Goal: Task Accomplishment & Management: Manage account settings

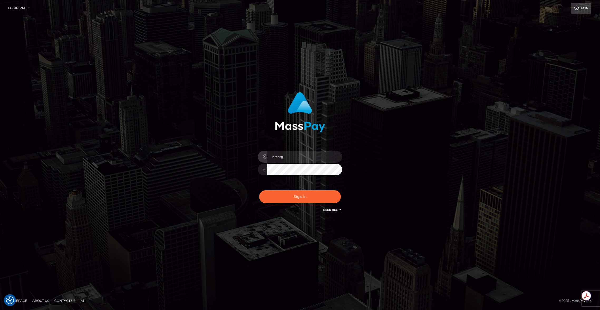
click at [313, 203] on div "Sign in Need Help?" at bounding box center [300, 198] width 92 height 23
click at [293, 196] on button "Sign in" at bounding box center [300, 196] width 82 height 13
type input "brentg"
click at [301, 197] on button "Sign in" at bounding box center [300, 196] width 82 height 13
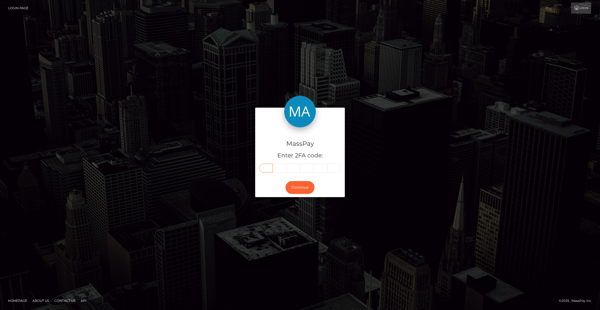
paste input "1"
type input "1"
type input "9"
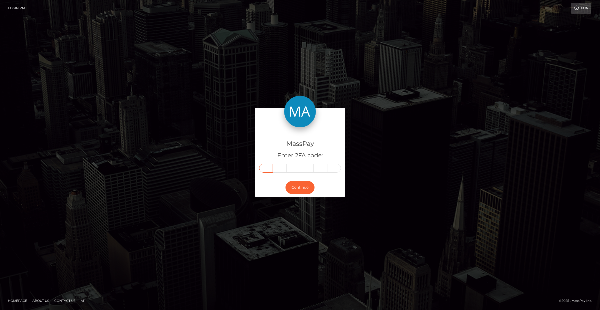
type input "1"
type input "4"
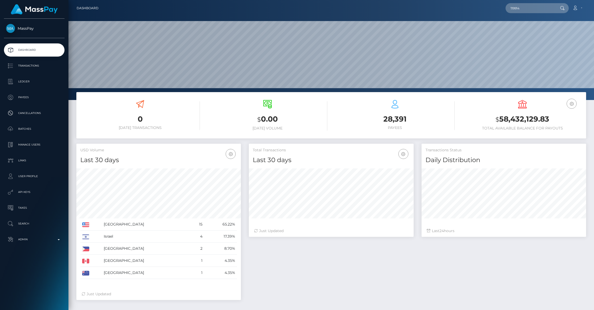
scroll to position [93, 165]
click at [516, 9] on input "119914" at bounding box center [531, 8] width 50 height 10
paste input "pout_jvdTrvOJFbk2V"
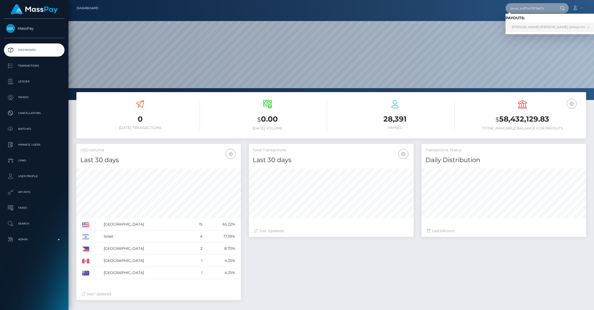
type input "pout_jvdTrvOJFbk2V"
click at [520, 25] on link "DANIEL ALEXIO PIMENTEL (Whop Inc - )" at bounding box center [551, 27] width 90 height 10
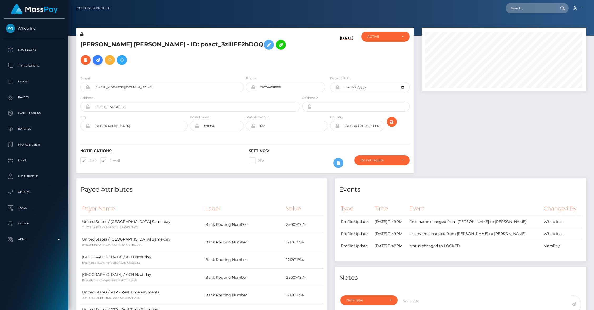
click at [101, 57] on icon at bounding box center [98, 60] width 6 height 7
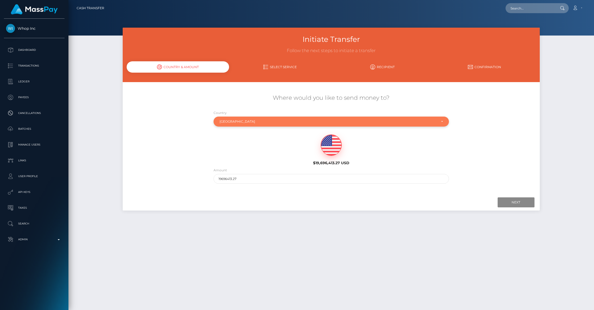
click at [246, 122] on div "United States" at bounding box center [328, 122] width 217 height 4
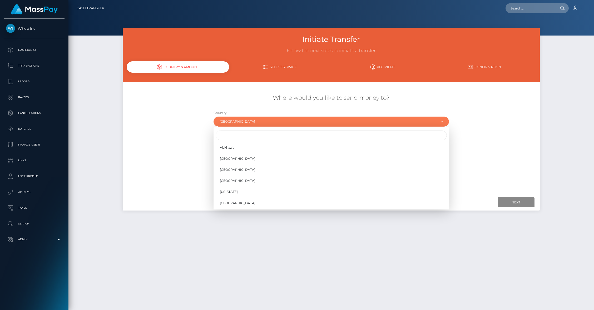
scroll to position [2193, 0]
click at [234, 133] on input "Search" at bounding box center [331, 136] width 231 height 10
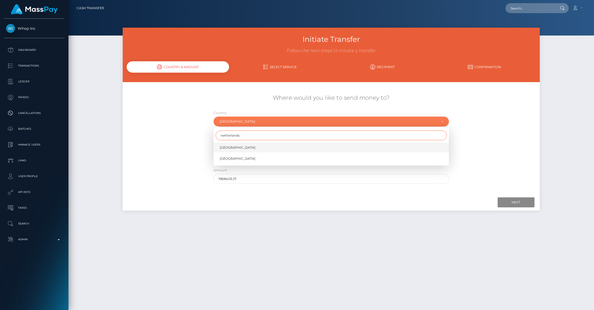
type input "netherlands"
click at [229, 150] on link "Netherlands" at bounding box center [332, 148] width 236 height 10
select select "NLD"
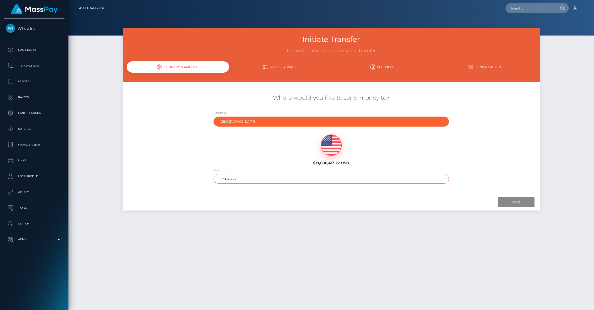
drag, startPoint x: 240, startPoint y: 177, endPoint x: 265, endPoint y: 176, distance: 25.0
click at [265, 176] on input "19696413.27" at bounding box center [332, 179] width 236 height 10
type input "413.27"
click at [506, 202] on input "Next" at bounding box center [516, 203] width 37 height 10
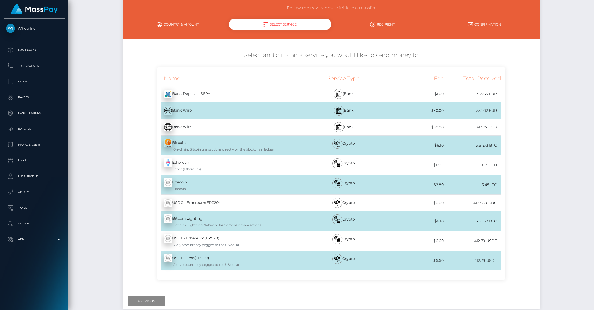
scroll to position [32, 0]
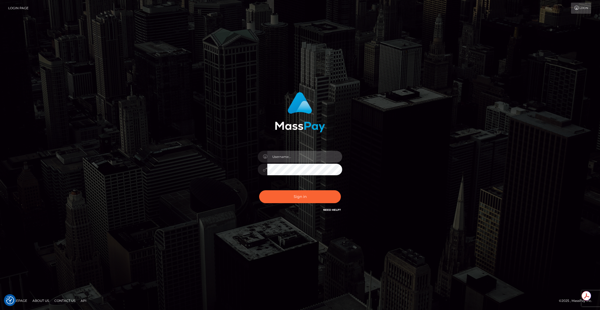
type input "brentg"
click at [286, 194] on button "Sign in" at bounding box center [300, 196] width 82 height 13
type input "brentg"
click at [286, 194] on button "Sign in" at bounding box center [300, 196] width 82 height 13
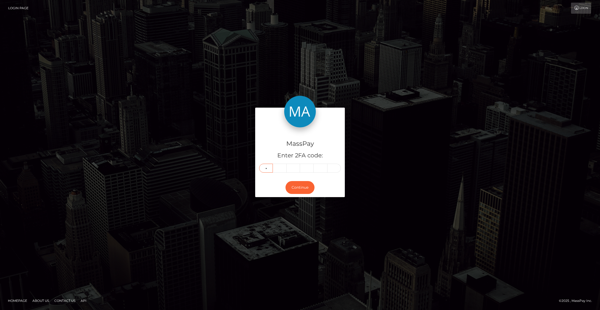
type input "0"
type input "3"
type input "9"
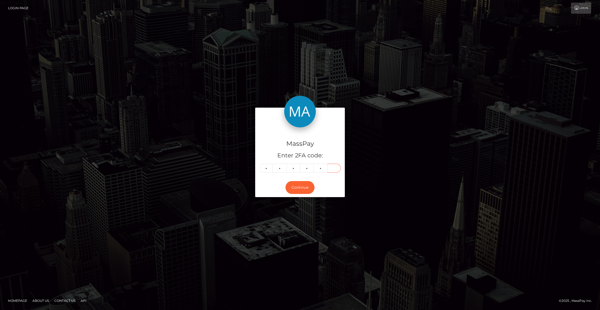
type input "4"
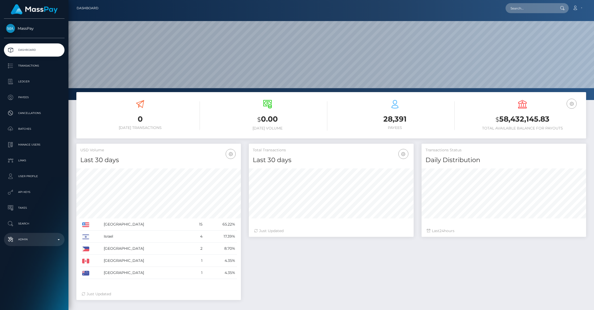
scroll to position [93, 165]
click at [22, 242] on p "Admin" at bounding box center [34, 240] width 56 height 8
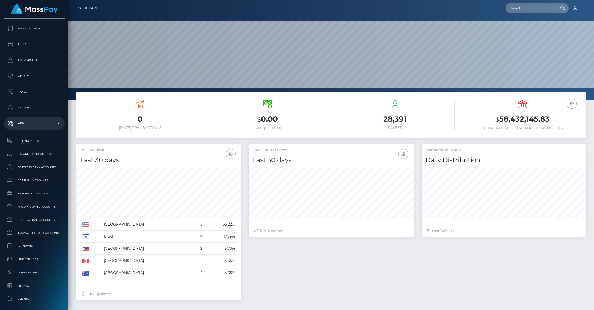
scroll to position [243, 0]
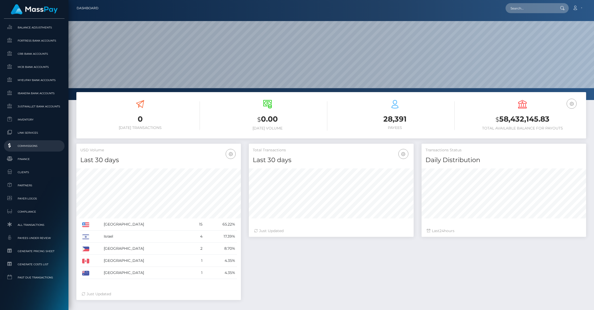
click at [24, 147] on span "Commissions" at bounding box center [34, 146] width 56 height 6
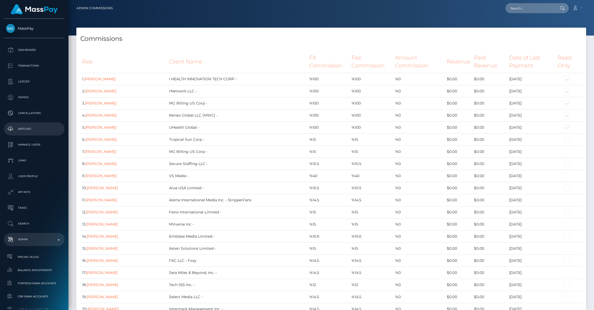
scroll to position [5310, 0]
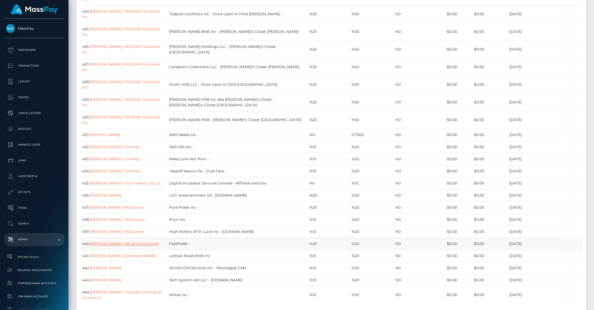
click at [136, 242] on link "[PERSON_NAME] / MiCamp Solutions" at bounding box center [124, 244] width 69 height 5
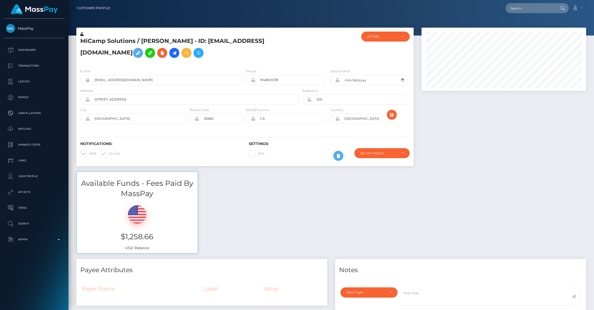
scroll to position [63, 165]
click at [87, 82] on icon at bounding box center [87, 80] width 4 height 4
click at [88, 82] on icon at bounding box center [87, 80] width 4 height 4
click at [87, 82] on icon at bounding box center [87, 80] width 4 height 4
drag, startPoint x: 134, startPoint y: 87, endPoint x: 92, endPoint y: 86, distance: 41.9
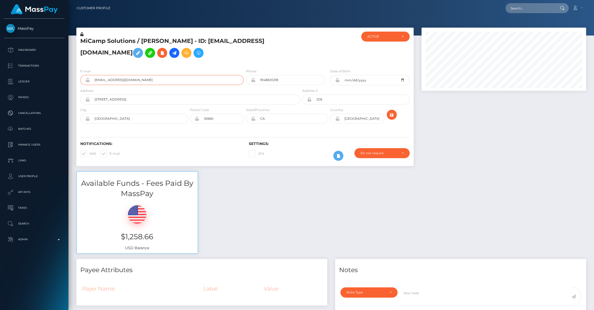
click at [92, 85] on input "smarconi@micamp.com" at bounding box center [167, 80] width 154 height 10
paste input "hhoolehan"
type input "hhoolehan@micamp.com"
click at [391, 118] on icon "submit" at bounding box center [392, 115] width 6 height 7
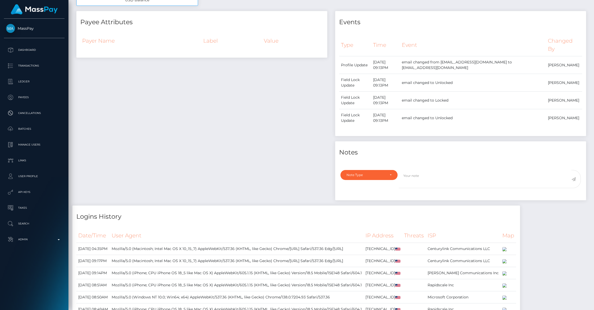
scroll to position [249, 0]
click at [391, 179] on div "Note Type" at bounding box center [369, 174] width 57 height 10
click at [350, 224] on span "General" at bounding box center [353, 222] width 12 height 5
select select "GENERAL"
click at [414, 187] on textarea at bounding box center [485, 178] width 173 height 18
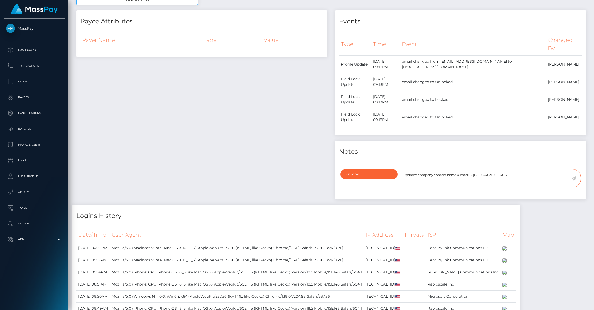
type textarea "Updated company contact name & email. - BG"
click at [576, 181] on icon at bounding box center [574, 179] width 4 height 4
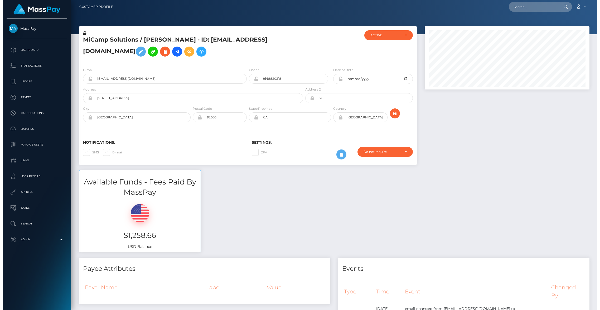
scroll to position [63, 165]
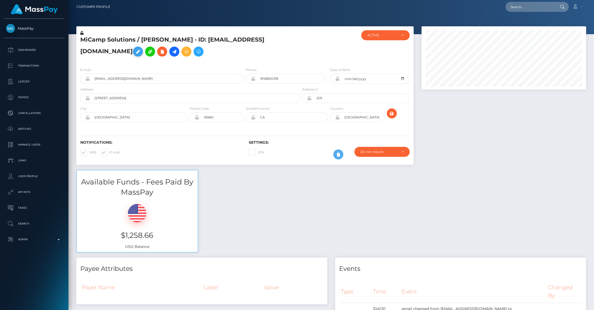
click at [141, 48] on icon at bounding box center [138, 51] width 6 height 7
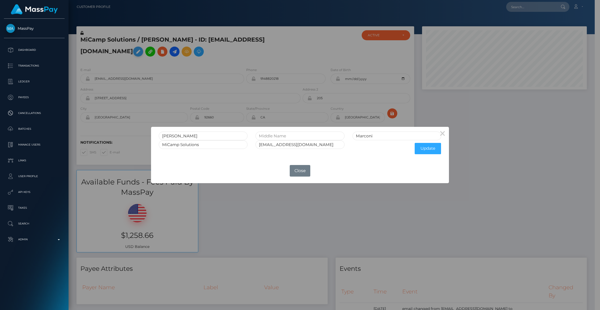
scroll to position [263381, 263280]
drag, startPoint x: 183, startPoint y: 136, endPoint x: 130, endPoint y: 135, distance: 52.4
click at [130, 135] on div "× Steve Marconi MiCamp Solutions repsmarconi@micamp.com Update OK No Close" at bounding box center [300, 155] width 600 height 310
type input "Haley"
type input "i"
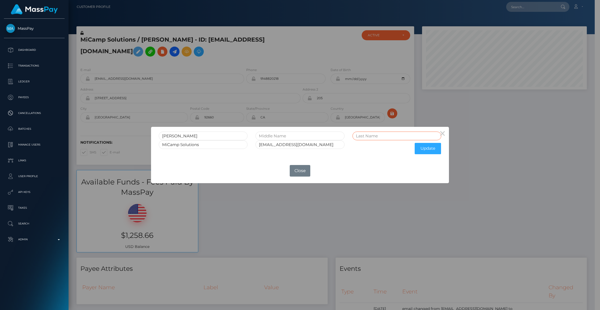
paste input "HOOLEHAN"
type input "Hoolehan"
click at [429, 152] on button "Update" at bounding box center [427, 148] width 26 height 11
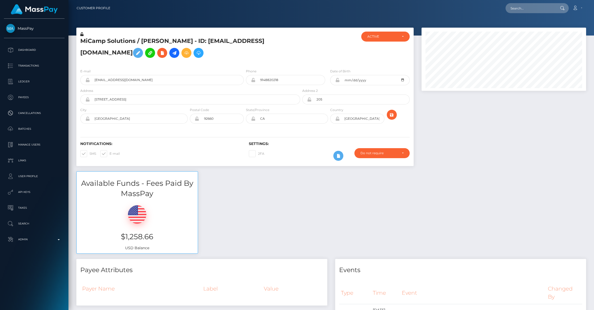
scroll to position [63, 165]
click at [82, 35] on icon at bounding box center [81, 34] width 3 height 4
click at [89, 81] on icon at bounding box center [87, 80] width 4 height 4
